Goal: Information Seeking & Learning: Check status

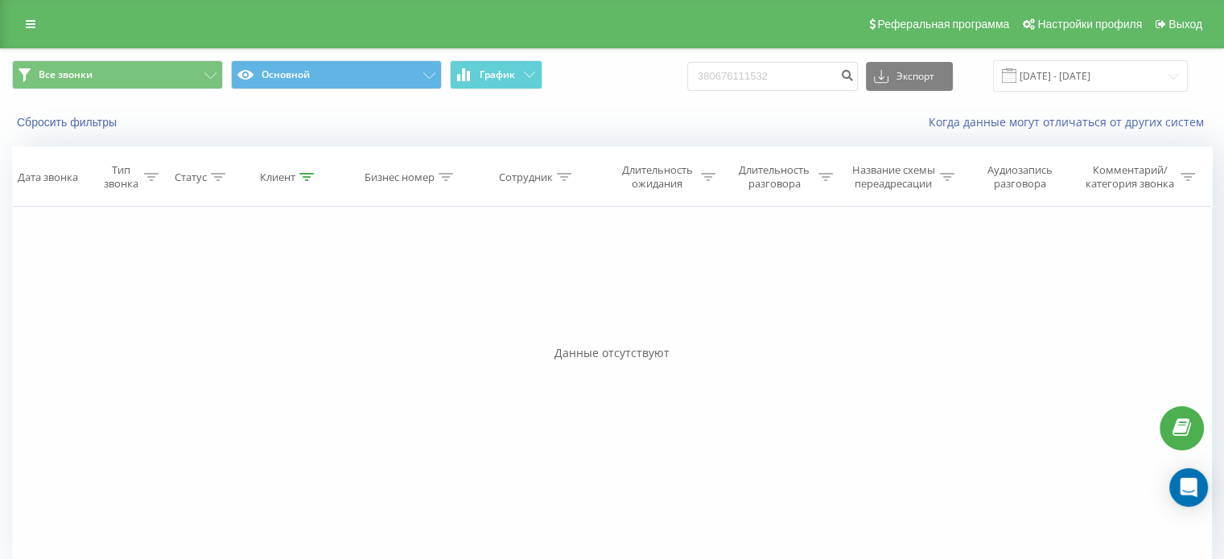
drag, startPoint x: 593, startPoint y: 282, endPoint x: 420, endPoint y: 281, distance: 173.0
click at [420, 281] on div "Фильтровать по условию Равно Введите значение Отмена OK Фильтровать по условию …" at bounding box center [612, 388] width 1200 height 362
click at [797, 74] on input "380676111532" at bounding box center [772, 76] width 171 height 29
paste input "0636548117"
type input "0636548117"
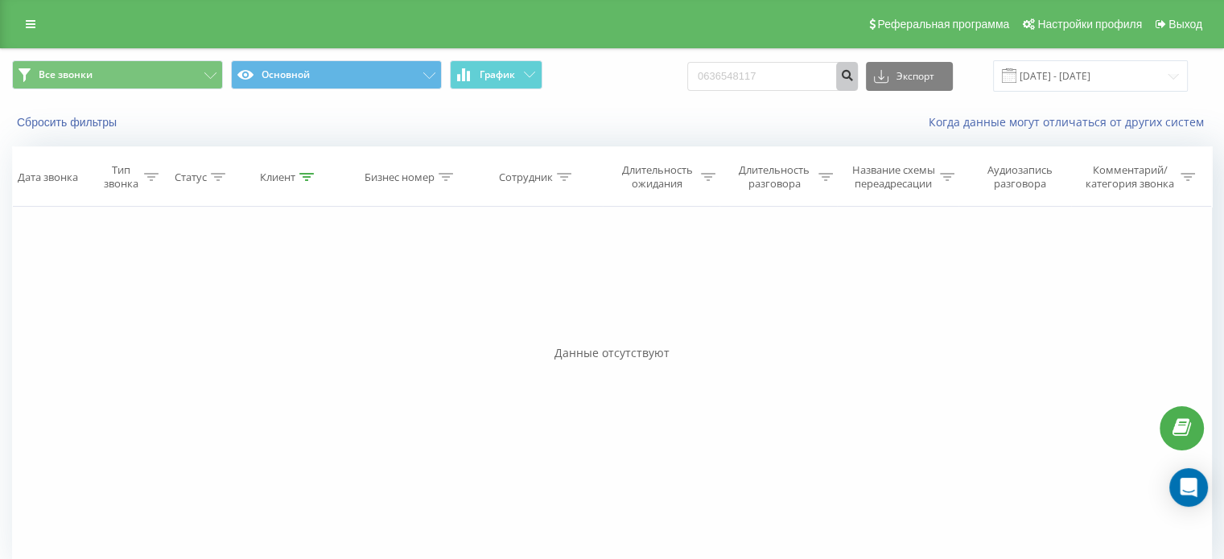
click at [854, 78] on icon "submit" at bounding box center [847, 73] width 14 height 10
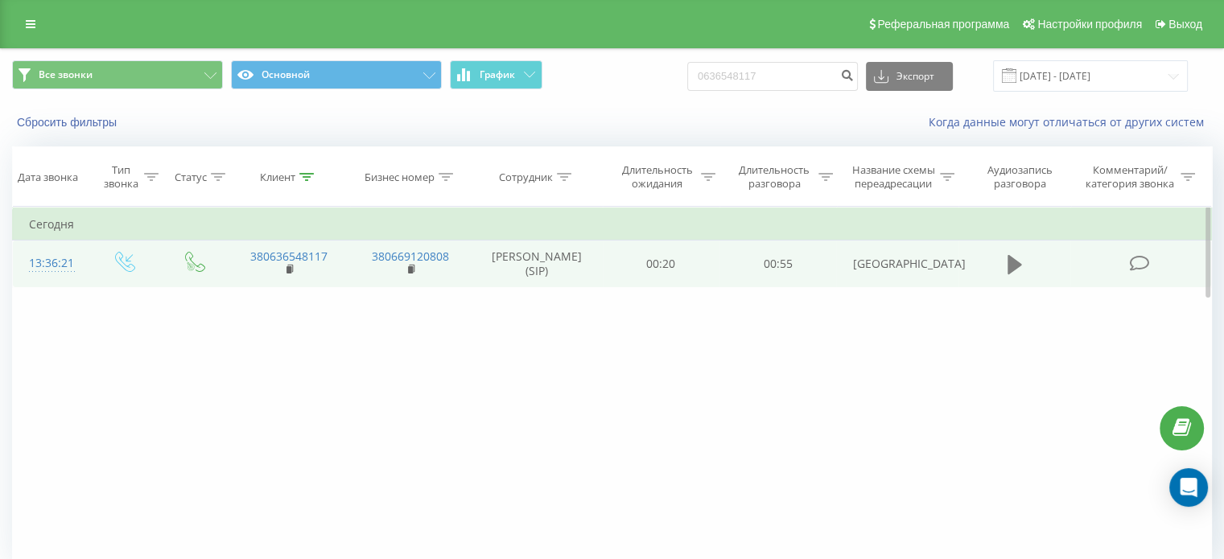
click at [1011, 274] on icon at bounding box center [1014, 264] width 14 height 19
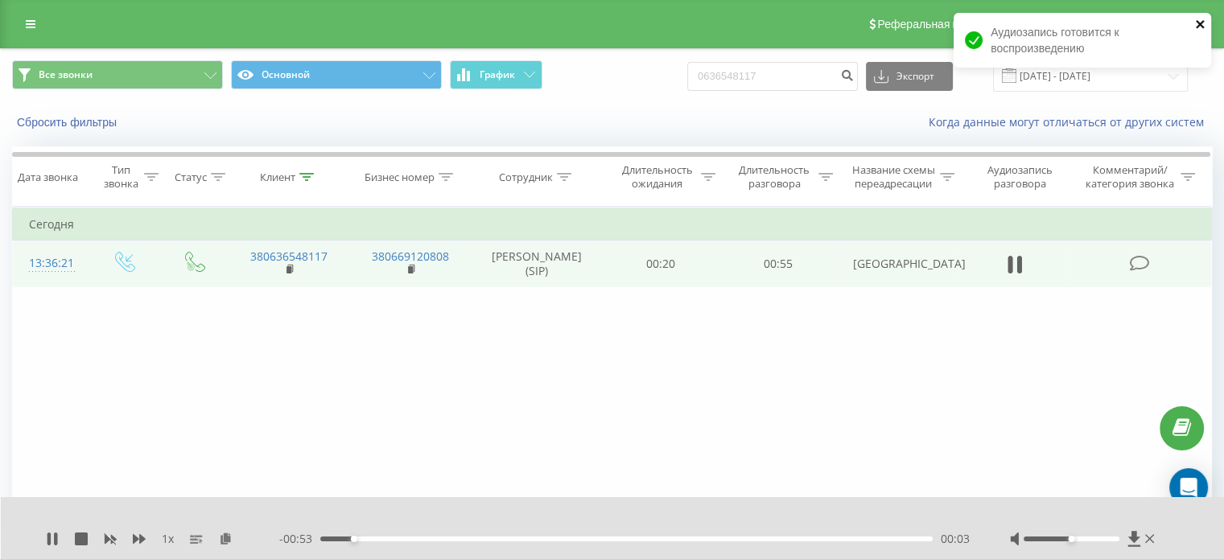
click at [1199, 22] on icon "close" at bounding box center [1200, 24] width 11 height 13
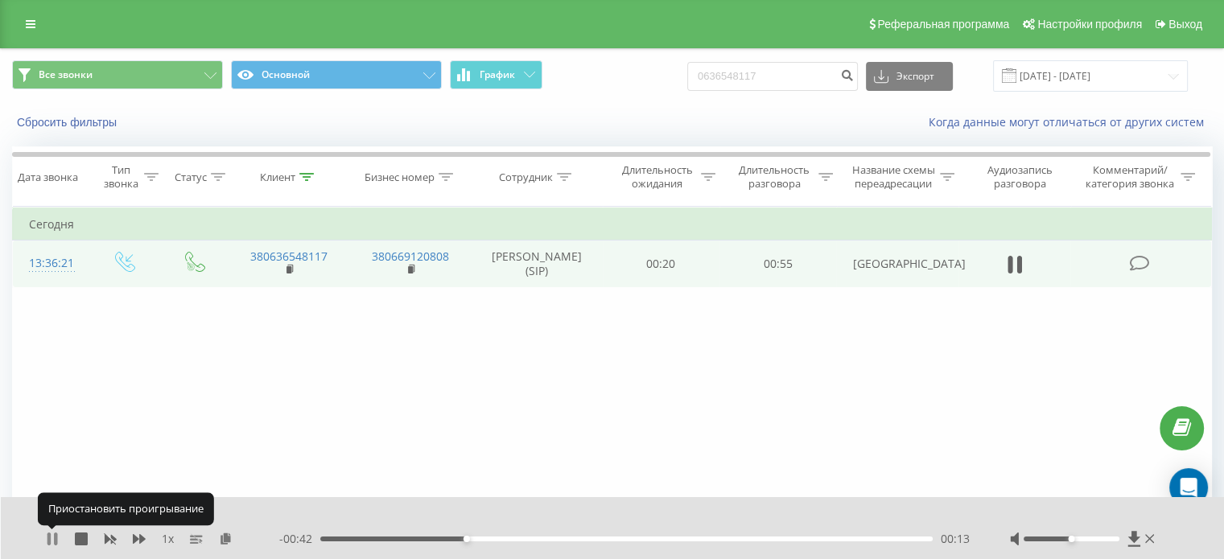
click at [55, 542] on icon at bounding box center [55, 539] width 3 height 13
